Goal: Information Seeking & Learning: Learn about a topic

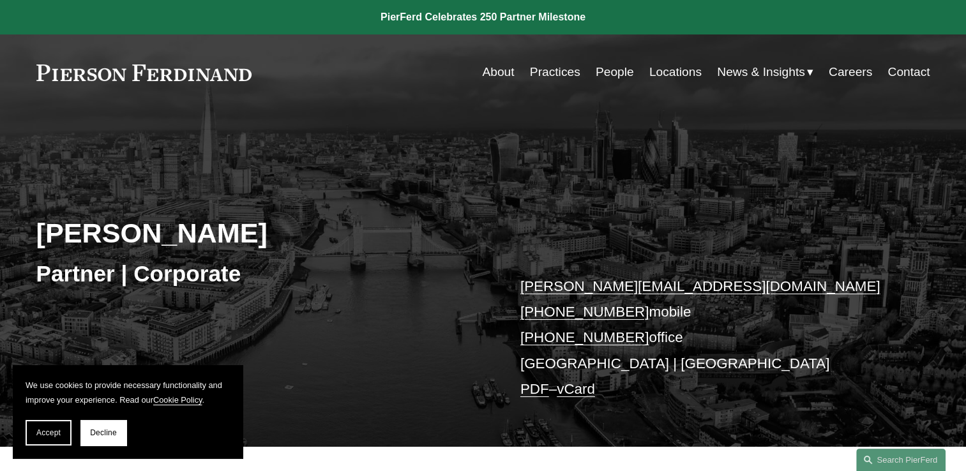
click at [861, 72] on link "Careers" at bounding box center [850, 72] width 43 height 24
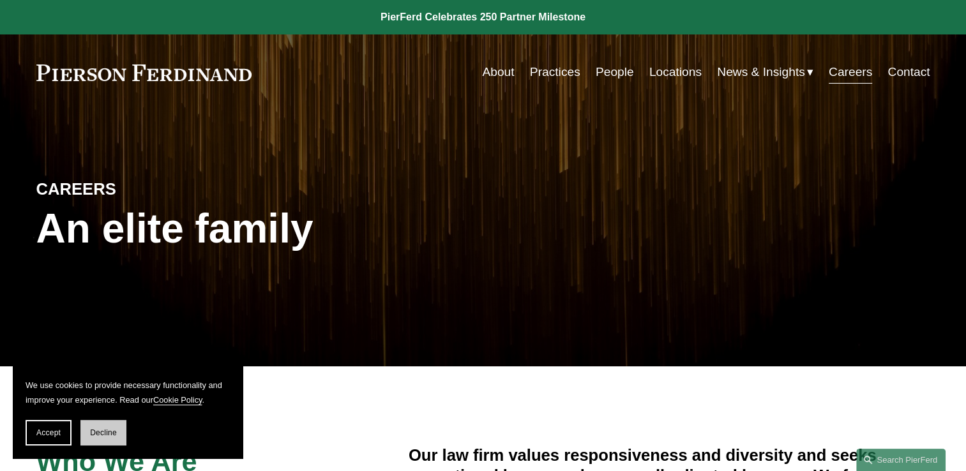
click at [116, 437] on button "Decline" at bounding box center [103, 433] width 46 height 26
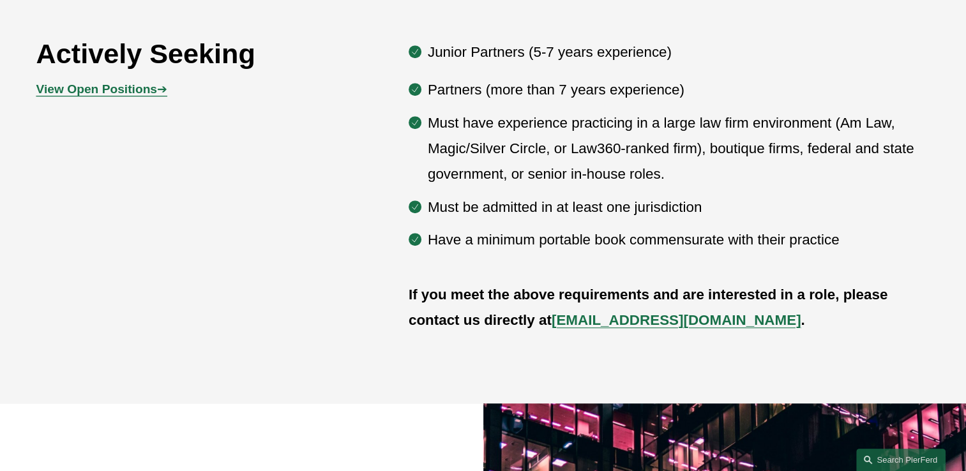
scroll to position [698, 0]
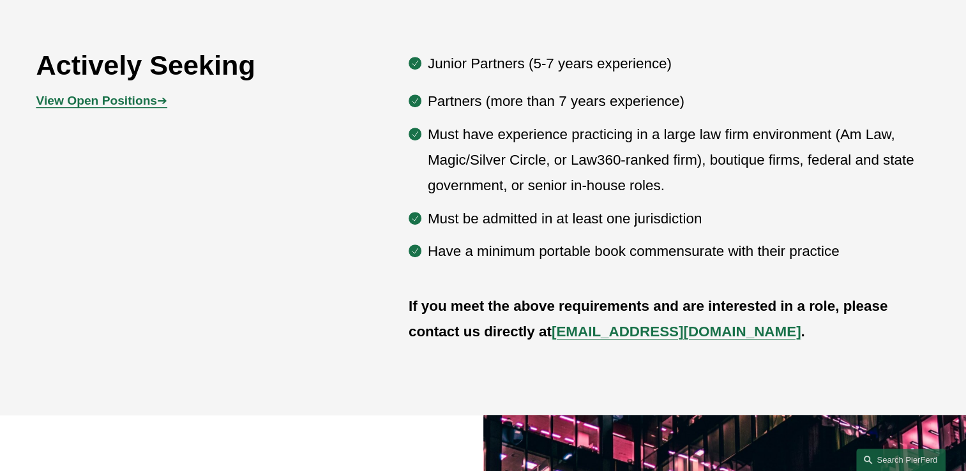
click at [151, 105] on strong "View Open Positions" at bounding box center [96, 100] width 121 height 13
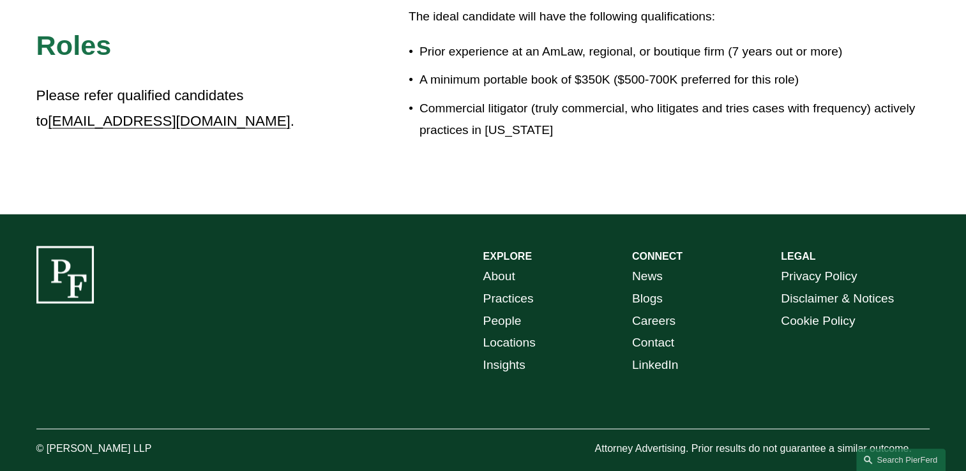
scroll to position [2382, 0]
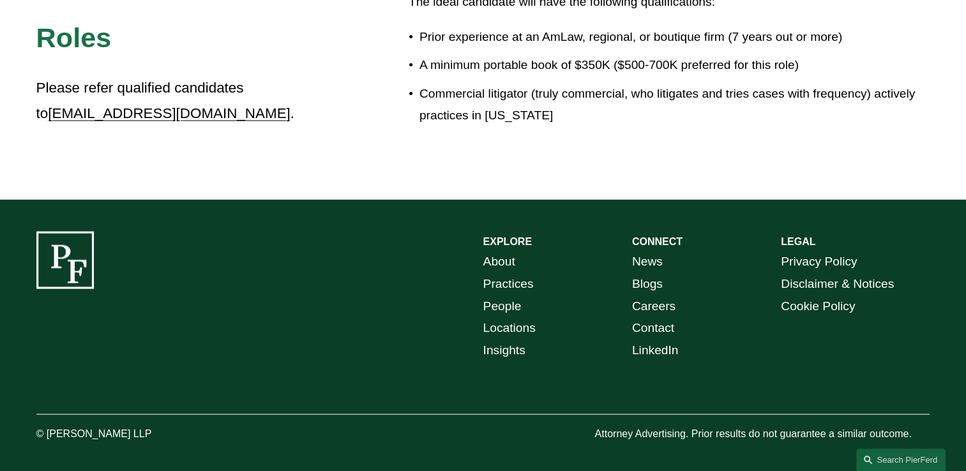
click at [508, 261] on link "About" at bounding box center [500, 261] width 32 height 22
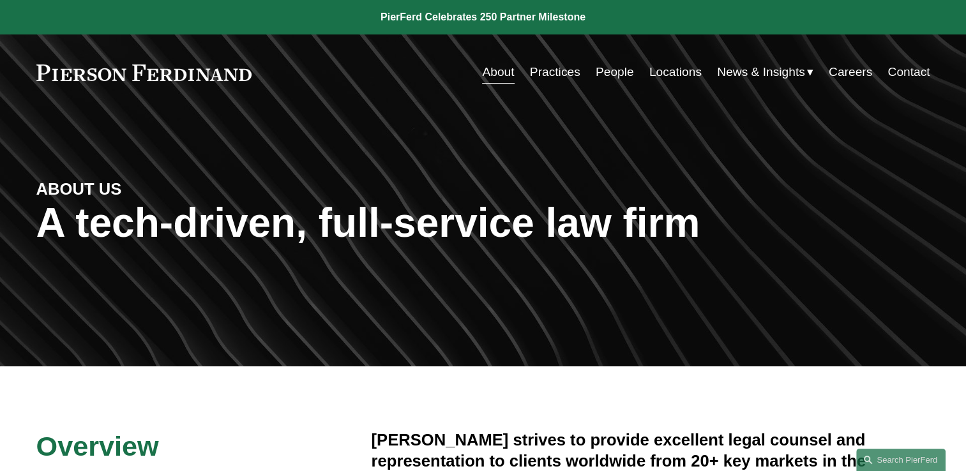
click at [601, 79] on link "People" at bounding box center [615, 72] width 38 height 24
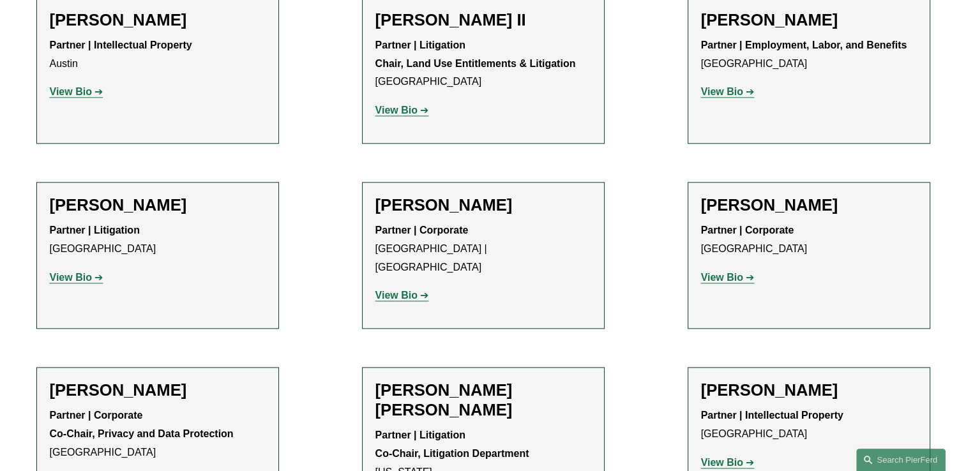
scroll to position [1494, 0]
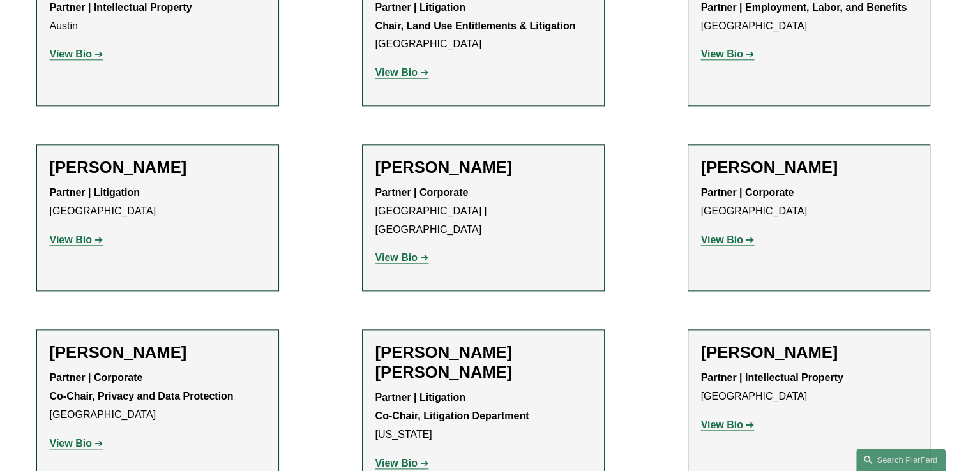
click at [393, 252] on strong "View Bio" at bounding box center [397, 257] width 42 height 11
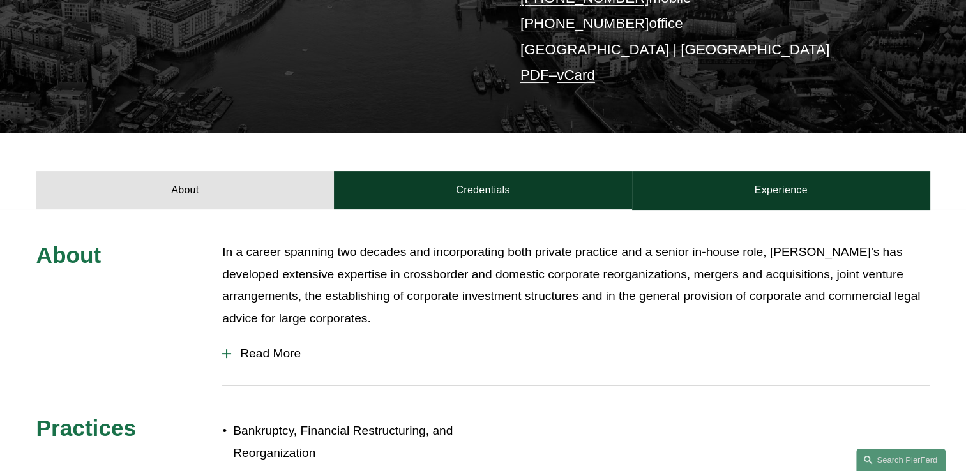
scroll to position [317, 0]
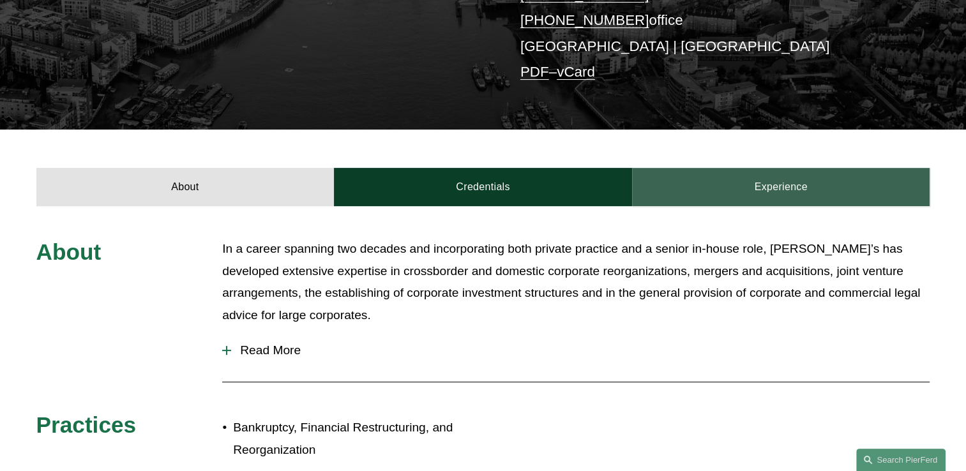
click at [730, 183] on link "Experience" at bounding box center [781, 187] width 298 height 38
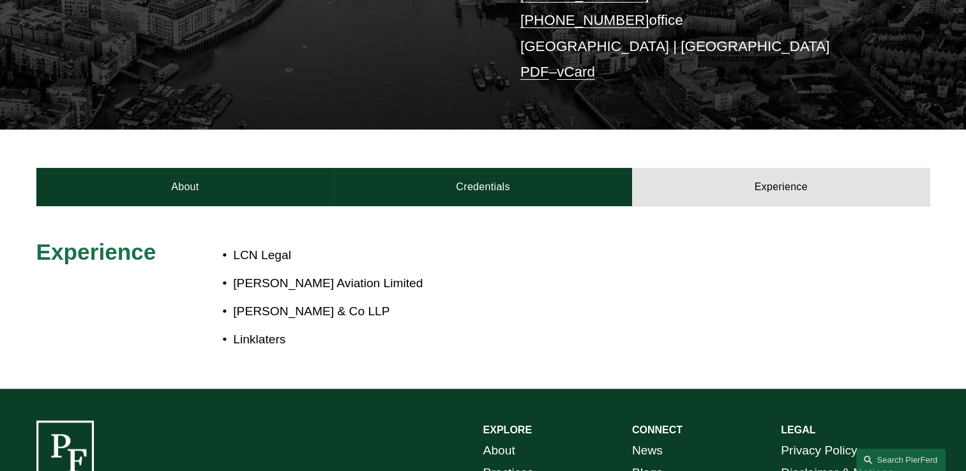
scroll to position [0, 0]
